Goal: Information Seeking & Learning: Compare options

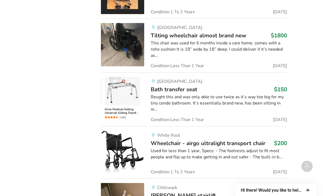
scroll to position [661, 0]
click at [203, 148] on div "Used for less than 1 year, Specs: - The footrests adjust to fit most people and…" at bounding box center [219, 154] width 136 height 12
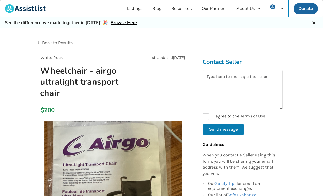
click at [52, 45] on div "Back to Results" at bounding box center [99, 42] width 126 height 15
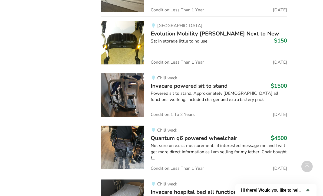
scroll to position [2439, 0]
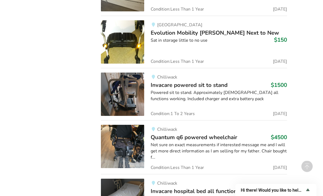
click at [126, 79] on img at bounding box center [122, 94] width 43 height 43
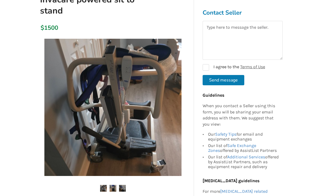
scroll to position [71, 0]
click at [175, 119] on img at bounding box center [112, 107] width 137 height 137
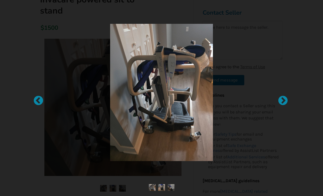
click at [283, 101] on div at bounding box center [280, 97] width 5 height 5
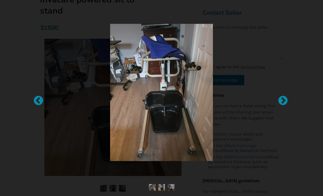
click at [283, 101] on div at bounding box center [280, 97] width 5 height 5
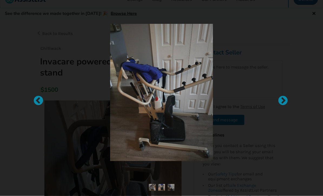
scroll to position [0, 0]
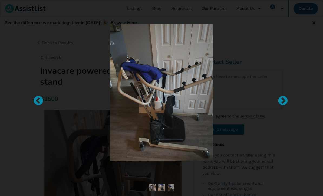
click at [284, 44] on div at bounding box center [161, 98] width 323 height 196
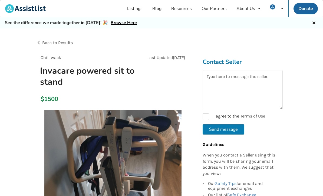
click at [48, 41] on span "Back to Results" at bounding box center [57, 42] width 31 height 5
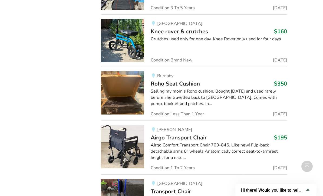
scroll to position [3761, 0]
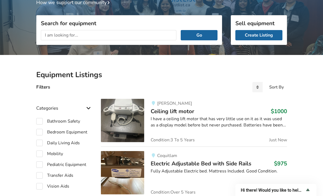
scroll to position [58, 0]
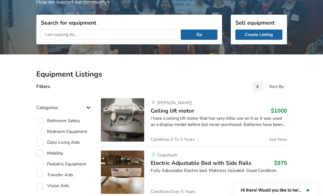
click at [43, 155] on label "Mobility" at bounding box center [49, 153] width 27 height 6
checkbox input "true"
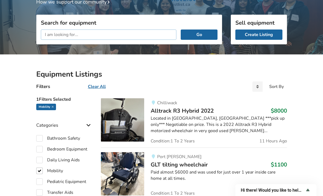
click at [79, 37] on input "text" at bounding box center [109, 35] width 136 height 10
click at [199, 34] on button "Go" at bounding box center [199, 35] width 37 height 10
click at [203, 37] on button "Go" at bounding box center [199, 35] width 37 height 10
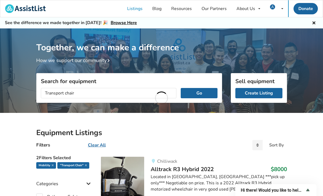
click at [313, 53] on div "Together, we can make a difference How we support our community" at bounding box center [161, 45] width 323 height 35
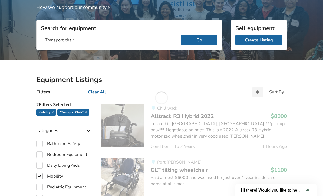
scroll to position [54, 0]
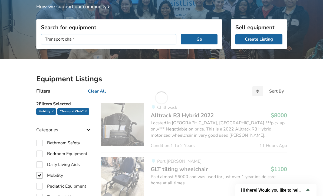
click at [82, 39] on input "Transport chair" at bounding box center [109, 39] width 136 height 10
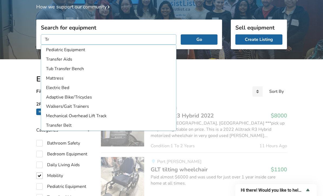
type input "T"
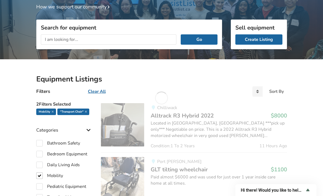
scroll to position [54, 0]
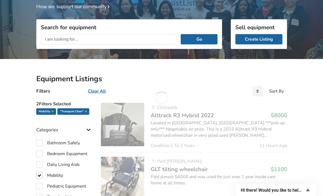
click at [43, 174] on label "Mobility" at bounding box center [49, 175] width 27 height 6
click at [42, 175] on label "Mobility" at bounding box center [49, 175] width 27 height 6
checkbox input "true"
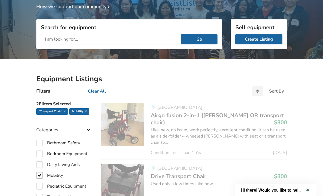
click at [66, 111] on icon at bounding box center [65, 111] width 2 height 3
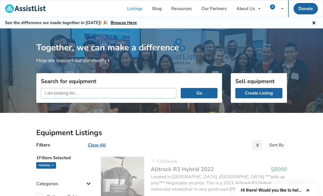
click at [78, 94] on input "text" at bounding box center [109, 93] width 136 height 10
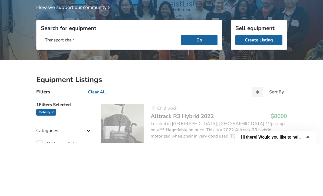
type input "Transport chair"
click at [199, 88] on button "Go" at bounding box center [199, 93] width 37 height 10
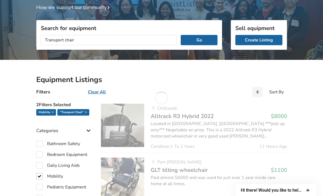
click at [201, 42] on button "Go" at bounding box center [199, 40] width 37 height 10
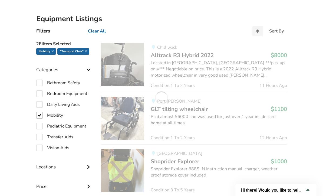
scroll to position [0, 0]
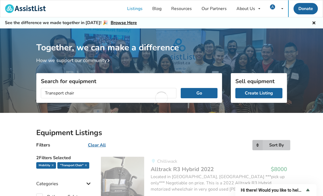
click at [260, 143] on icon at bounding box center [258, 145] width 10 height 10
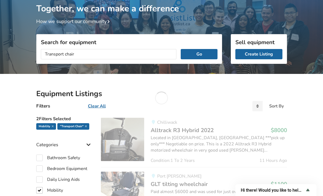
scroll to position [64, 0]
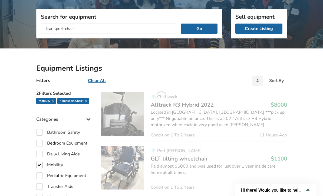
click at [101, 81] on u "Clear All" at bounding box center [97, 81] width 18 height 6
checkbox input "false"
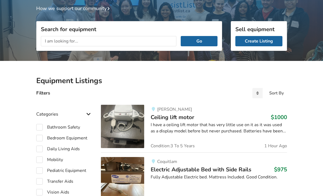
scroll to position [55, 0]
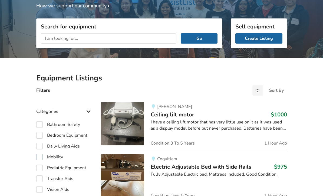
click at [42, 158] on label "Mobility" at bounding box center [49, 157] width 27 height 6
checkbox input "true"
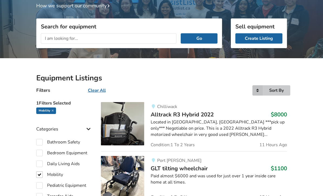
click at [258, 90] on icon at bounding box center [258, 90] width 10 height 10
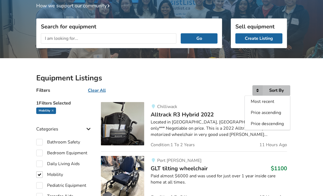
click at [273, 113] on span "Price ascending" at bounding box center [266, 113] width 30 height 6
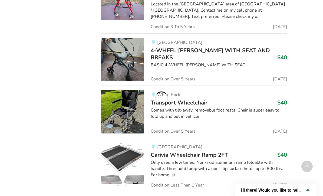
scroll to position [3282, 0]
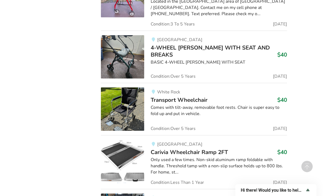
click at [129, 94] on img at bounding box center [122, 108] width 43 height 43
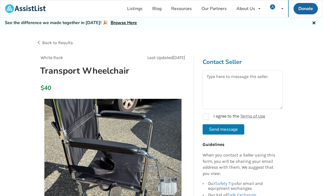
click at [56, 44] on span "Back to Results" at bounding box center [57, 42] width 31 height 5
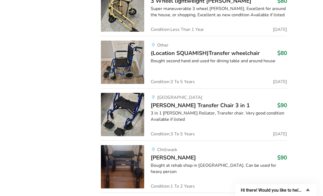
scroll to position [5130, 0]
click at [124, 93] on img at bounding box center [122, 114] width 43 height 43
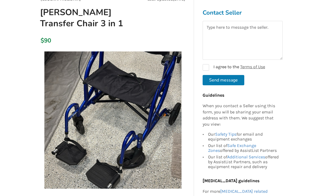
scroll to position [61, 0]
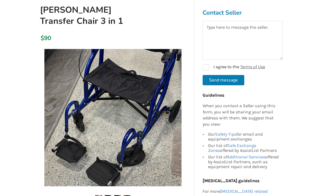
click at [176, 136] on img at bounding box center [112, 117] width 137 height 137
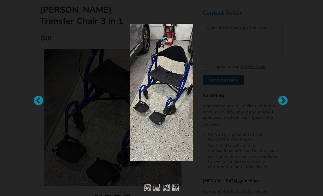
click at [283, 101] on div at bounding box center [280, 97] width 5 height 5
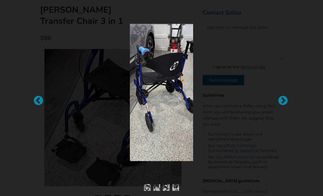
click at [283, 101] on div at bounding box center [280, 97] width 5 height 5
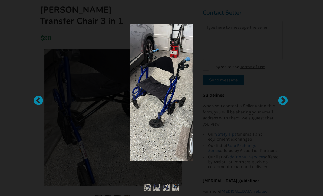
click at [283, 101] on div at bounding box center [280, 97] width 5 height 5
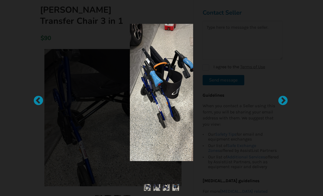
click at [283, 101] on div at bounding box center [280, 97] width 5 height 5
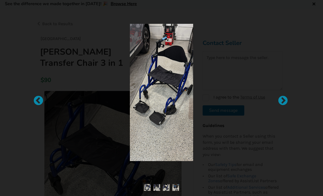
scroll to position [0, 0]
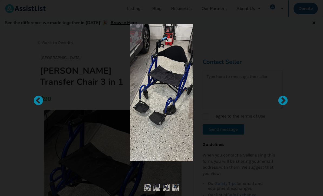
click at [273, 32] on div at bounding box center [162, 98] width 230 height 167
click at [317, 23] on div at bounding box center [161, 98] width 323 height 196
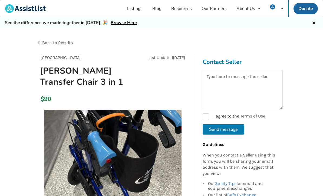
click at [60, 43] on span "Back to Results" at bounding box center [57, 42] width 31 height 5
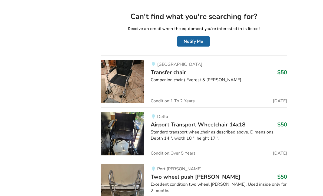
scroll to position [4101, 0]
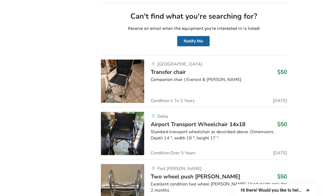
click at [137, 123] on img at bounding box center [122, 133] width 43 height 43
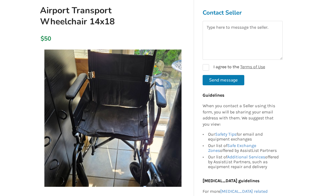
scroll to position [60, 0]
click at [178, 152] on img at bounding box center [112, 118] width 137 height 137
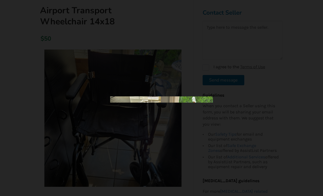
click at [313, 52] on div at bounding box center [161, 98] width 323 height 196
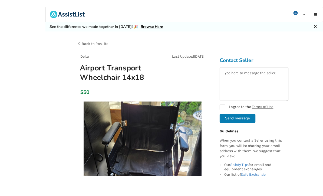
scroll to position [48, 0]
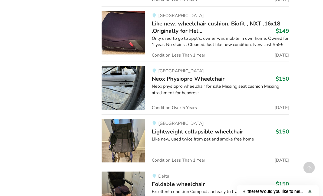
scroll to position [6993, 0]
click at [128, 170] on img at bounding box center [122, 191] width 43 height 43
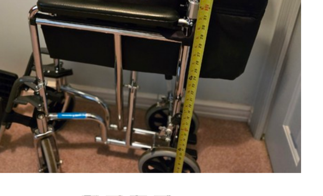
scroll to position [56, 0]
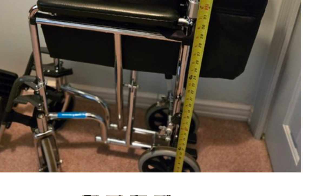
click at [71, 50] on img at bounding box center [112, 111] width 137 height 137
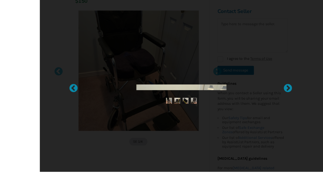
scroll to position [104, 0]
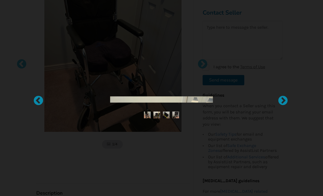
click at [317, 26] on div at bounding box center [161, 98] width 323 height 196
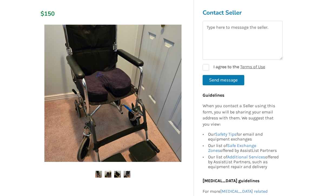
scroll to position [0, 0]
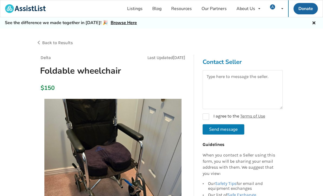
click at [316, 24] on icon at bounding box center [314, 22] width 5 height 4
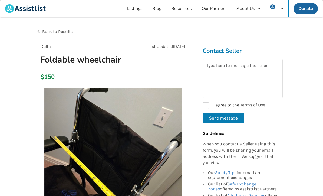
click at [56, 33] on span "Back to Results" at bounding box center [57, 31] width 31 height 5
